Goal: Find specific page/section: Find specific page/section

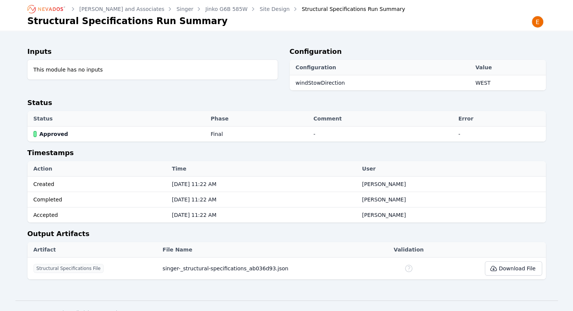
click at [48, 5] on icon "Breadcrumb" at bounding box center [46, 9] width 41 height 12
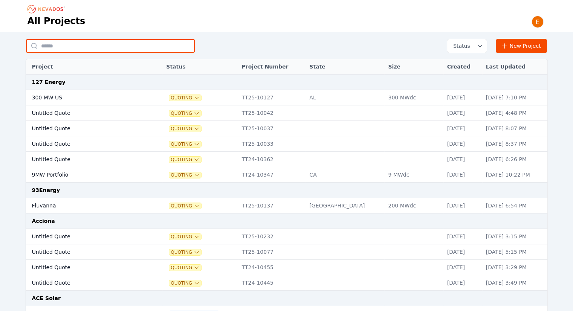
click at [118, 44] on input "text" at bounding box center [110, 46] width 169 height 14
type input "********"
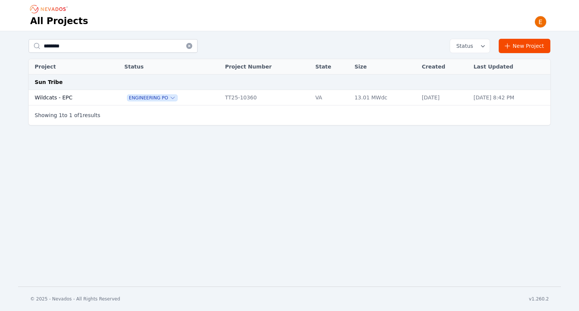
click at [82, 99] on td "Wildcats - EPC" at bounding box center [69, 97] width 80 height 15
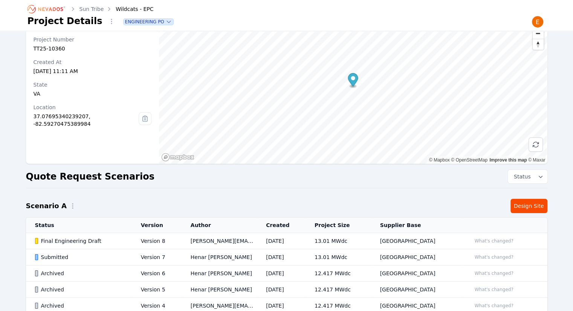
scroll to position [38, 0]
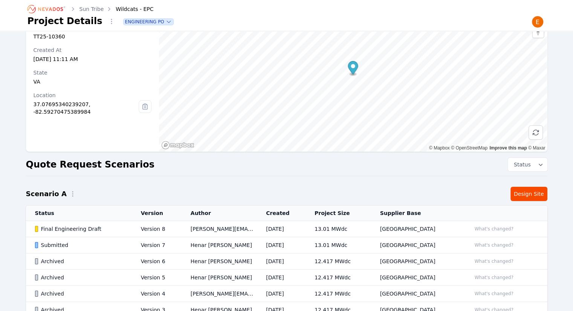
click at [230, 241] on td "Henar [PERSON_NAME]" at bounding box center [219, 246] width 75 height 16
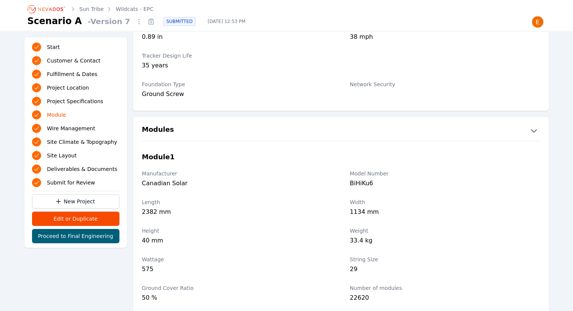
scroll to position [792, 0]
